Goal: Information Seeking & Learning: Learn about a topic

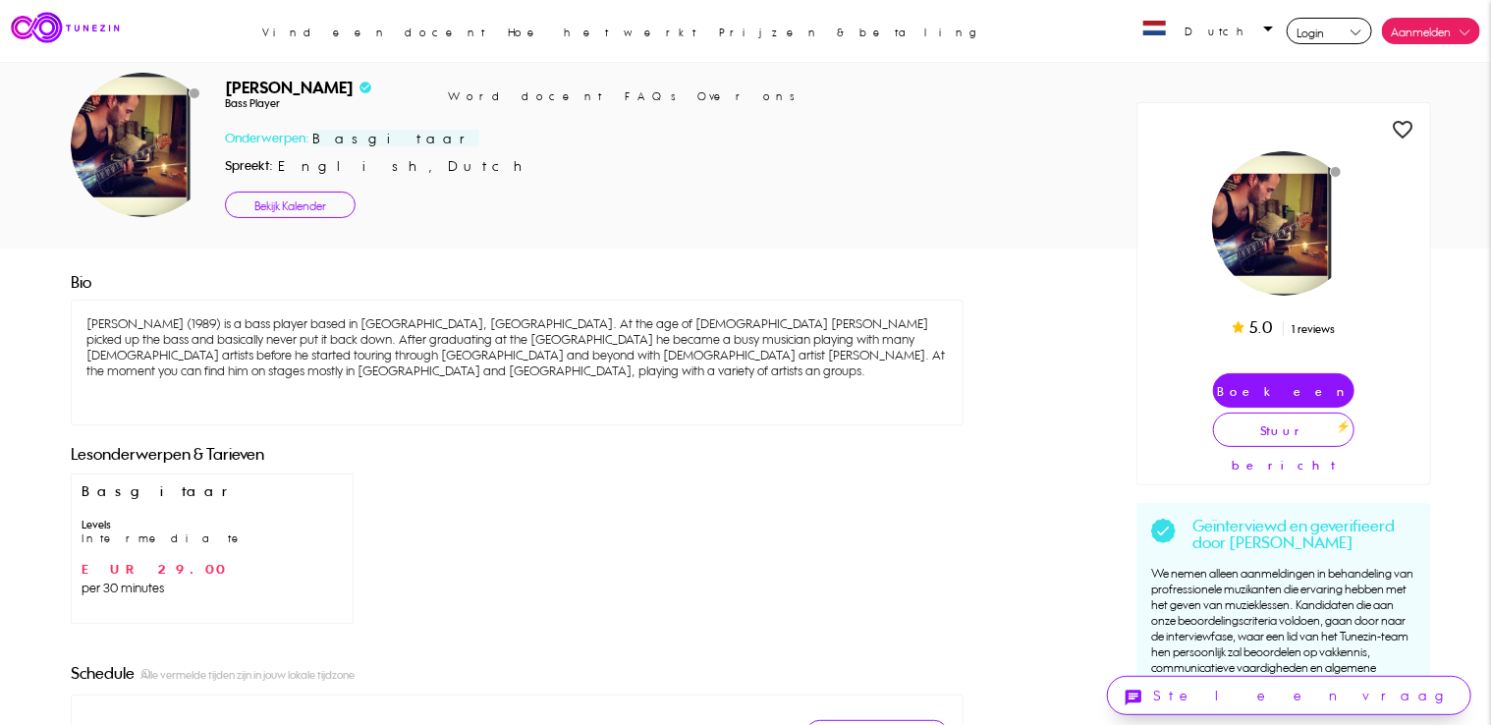
click at [365, 337] on div "[PERSON_NAME] (1989) is a bass player based in [GEOGRAPHIC_DATA], [GEOGRAPHIC_D…" at bounding box center [517, 362] width 893 height 126
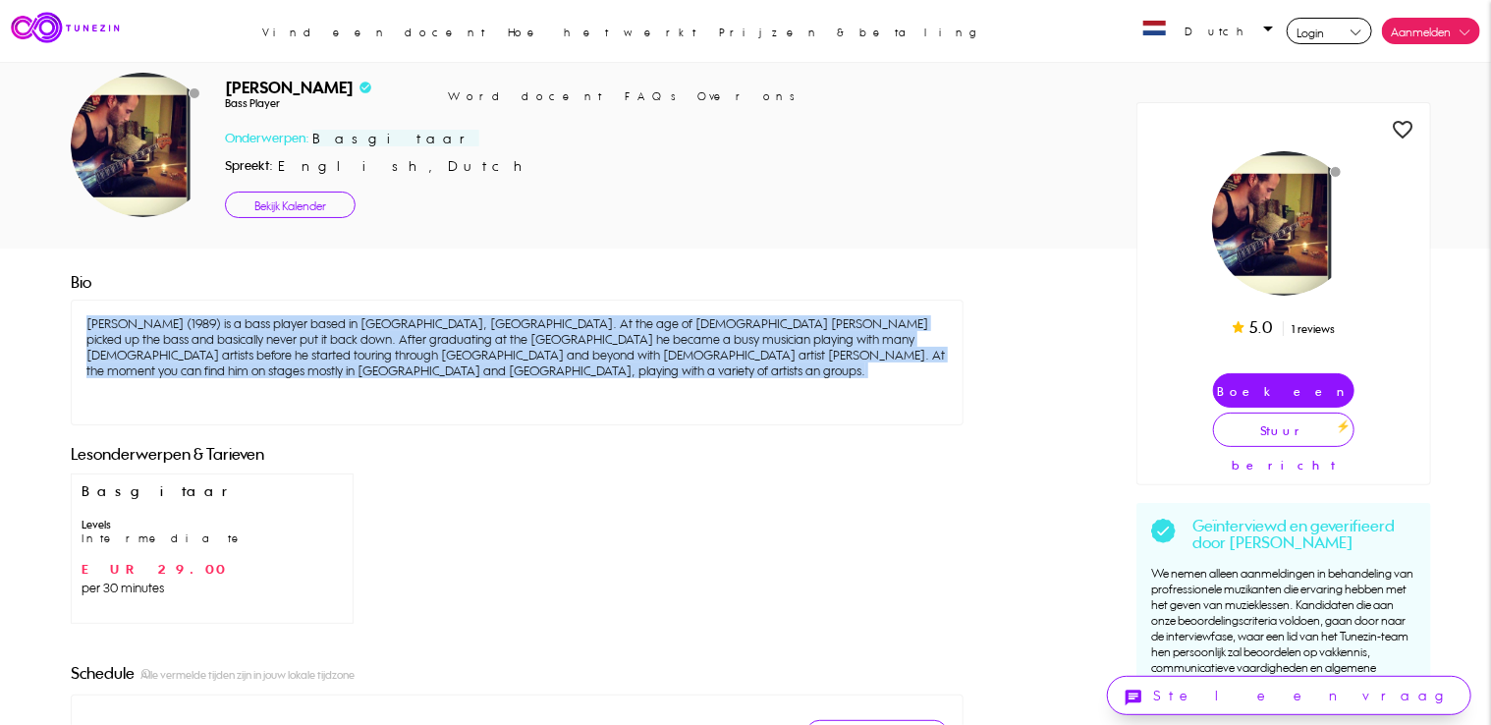
click at [365, 337] on div "[PERSON_NAME] (1989) is a bass player based in [GEOGRAPHIC_DATA], [GEOGRAPHIC_D…" at bounding box center [517, 362] width 893 height 126
drag, startPoint x: 365, startPoint y: 337, endPoint x: 284, endPoint y: 331, distance: 81.7
click at [284, 331] on div "[PERSON_NAME] (1989) is a bass player based in [GEOGRAPHIC_DATA], [GEOGRAPHIC_D…" at bounding box center [517, 362] width 893 height 126
click at [281, 334] on div "[PERSON_NAME] (1989) is a bass player based in [GEOGRAPHIC_DATA], [GEOGRAPHIC_D…" at bounding box center [517, 362] width 893 height 126
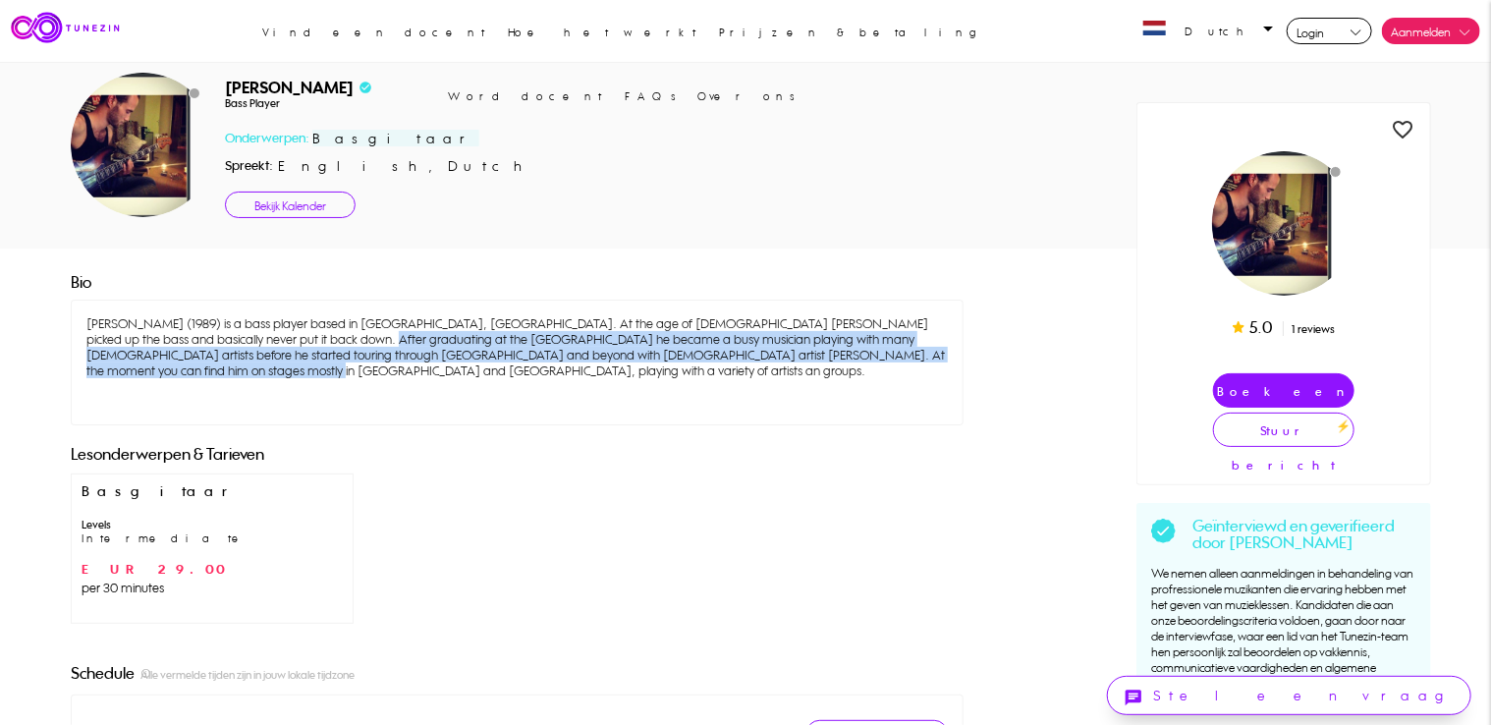
drag, startPoint x: 281, startPoint y: 334, endPoint x: 912, endPoint y: 355, distance: 631.8
click at [912, 355] on div "[PERSON_NAME] (1989) is a bass player based in [GEOGRAPHIC_DATA], [GEOGRAPHIC_D…" at bounding box center [517, 362] width 893 height 126
click at [909, 355] on div "[PERSON_NAME] (1989) is a bass player based in [GEOGRAPHIC_DATA], [GEOGRAPHIC_D…" at bounding box center [517, 362] width 893 height 126
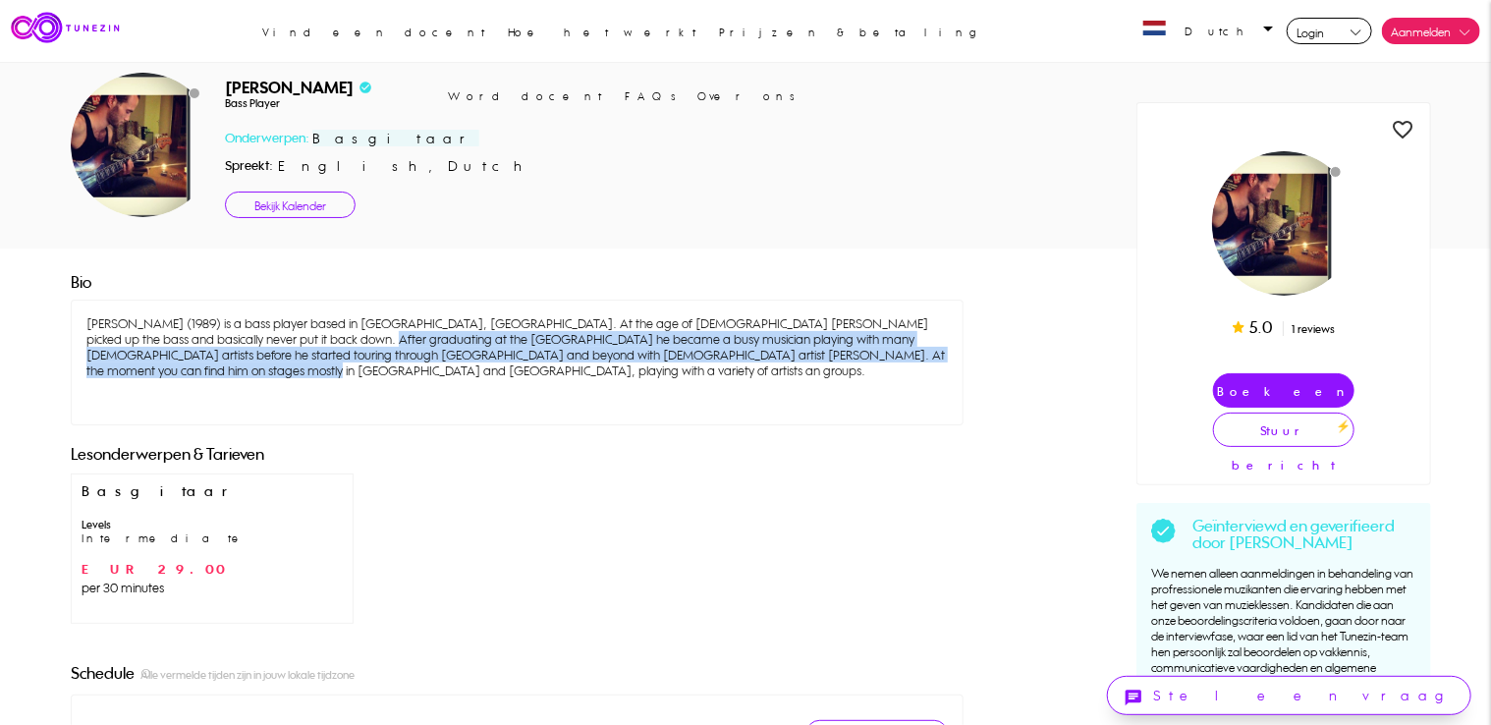
click at [909, 355] on div "[PERSON_NAME] (1989) is a bass player based in [GEOGRAPHIC_DATA], [GEOGRAPHIC_D…" at bounding box center [517, 362] width 893 height 126
drag, startPoint x: 909, startPoint y: 355, endPoint x: 827, endPoint y: 358, distance: 82.5
click at [852, 355] on div "[PERSON_NAME] (1989) is a bass player based in [GEOGRAPHIC_DATA], [GEOGRAPHIC_D…" at bounding box center [517, 362] width 893 height 126
click at [820, 358] on div "[PERSON_NAME] (1989) is a bass player based in [GEOGRAPHIC_DATA], [GEOGRAPHIC_D…" at bounding box center [517, 362] width 893 height 126
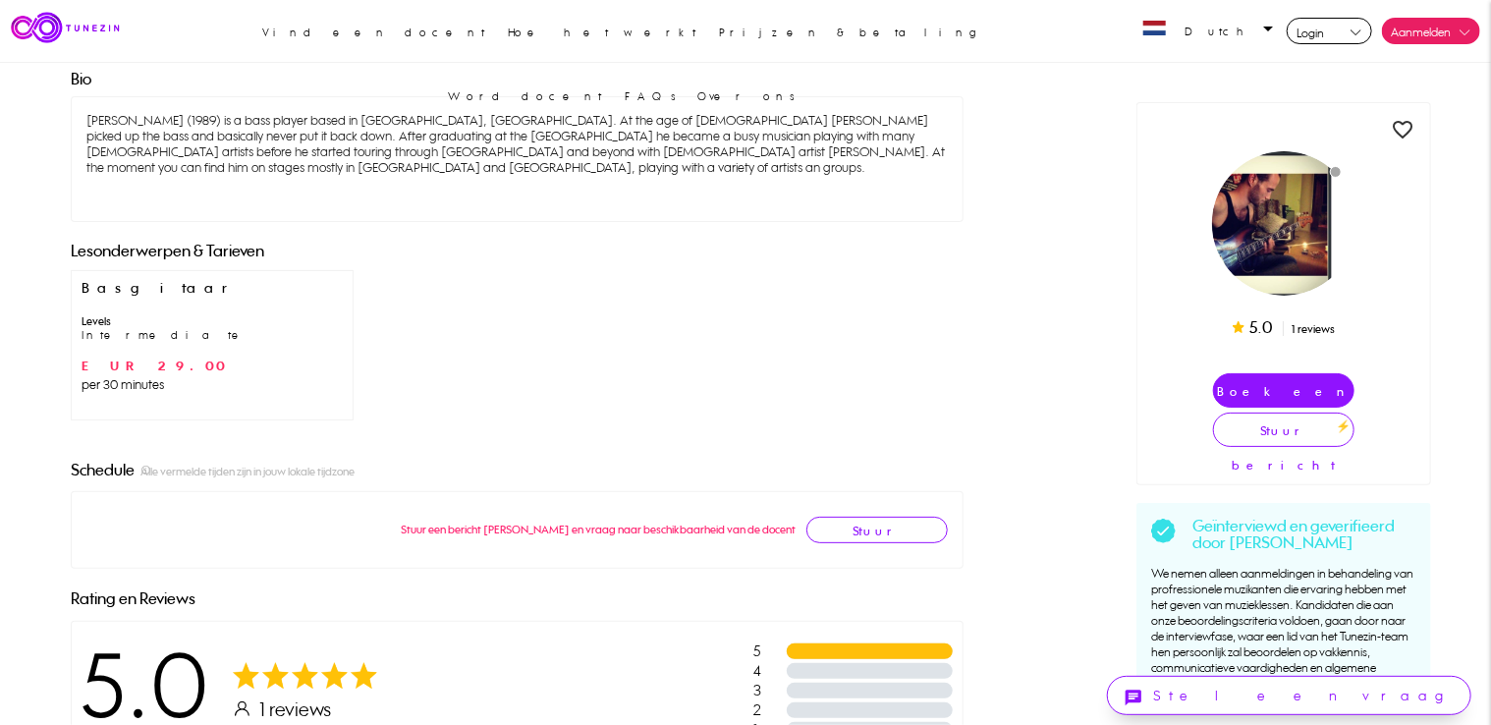
scroll to position [196, 0]
